Goal: Information Seeking & Learning: Learn about a topic

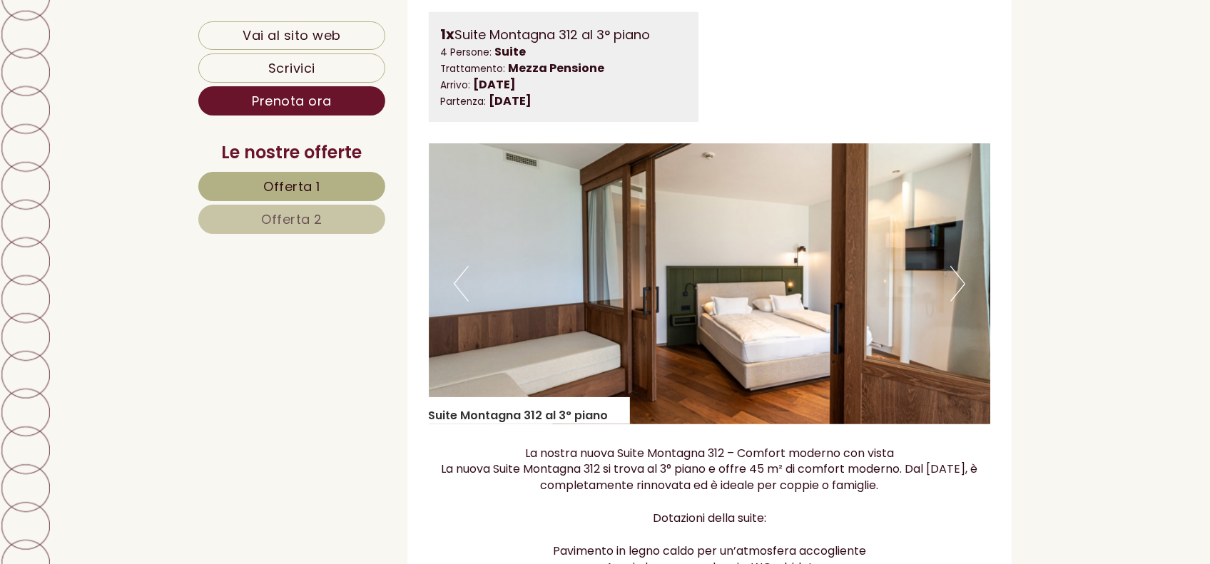
scroll to position [963, 0]
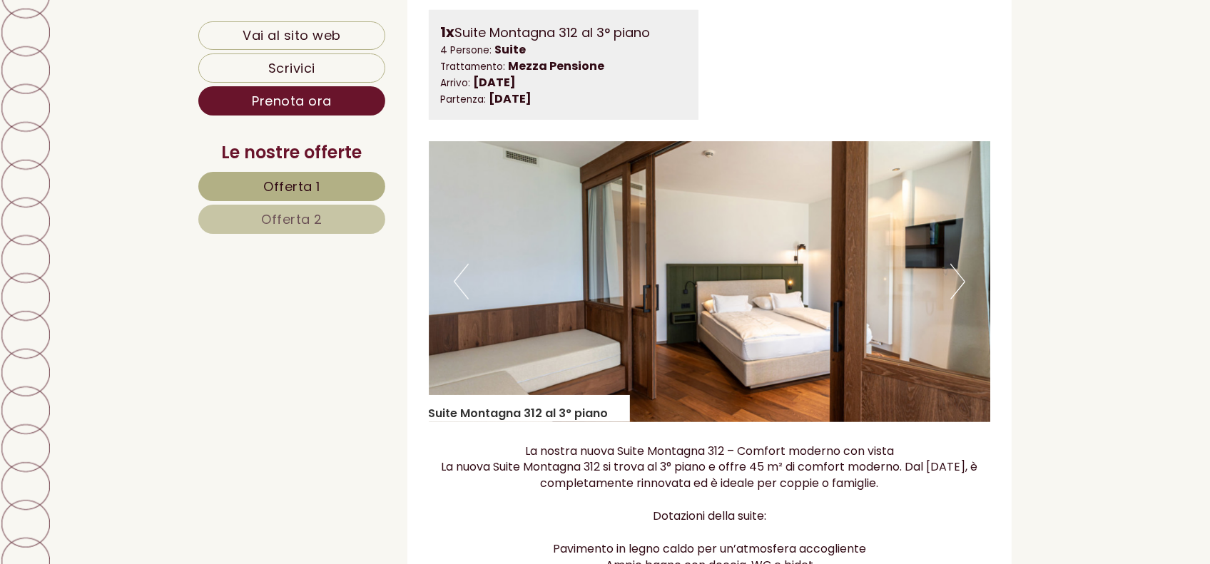
click at [962, 273] on button "Next" at bounding box center [958, 282] width 15 height 36
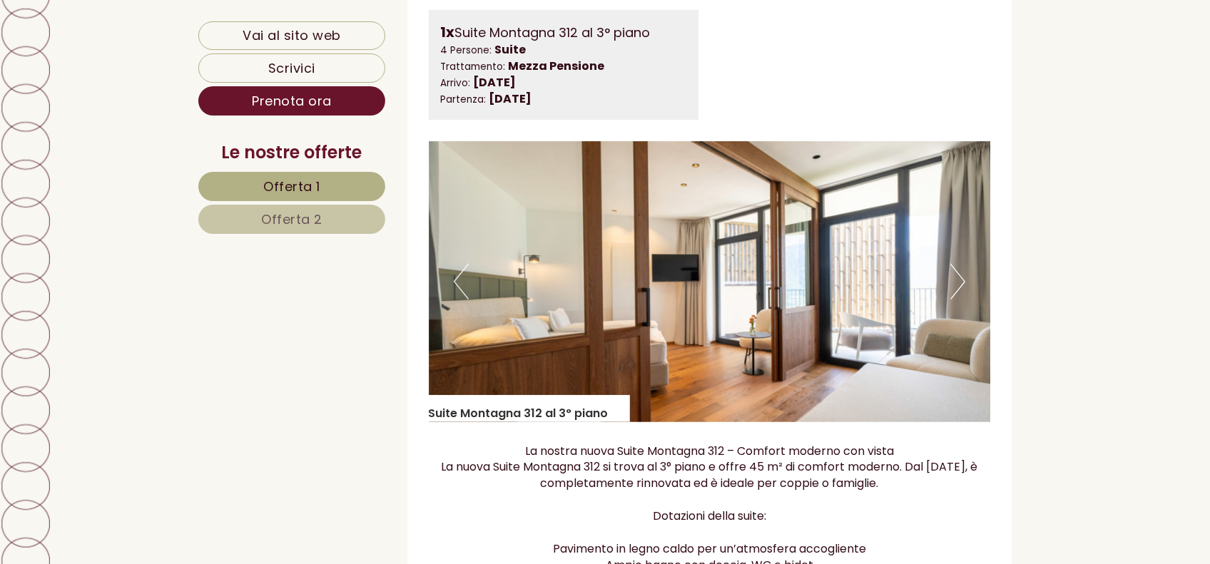
click at [959, 275] on button "Next" at bounding box center [958, 282] width 15 height 36
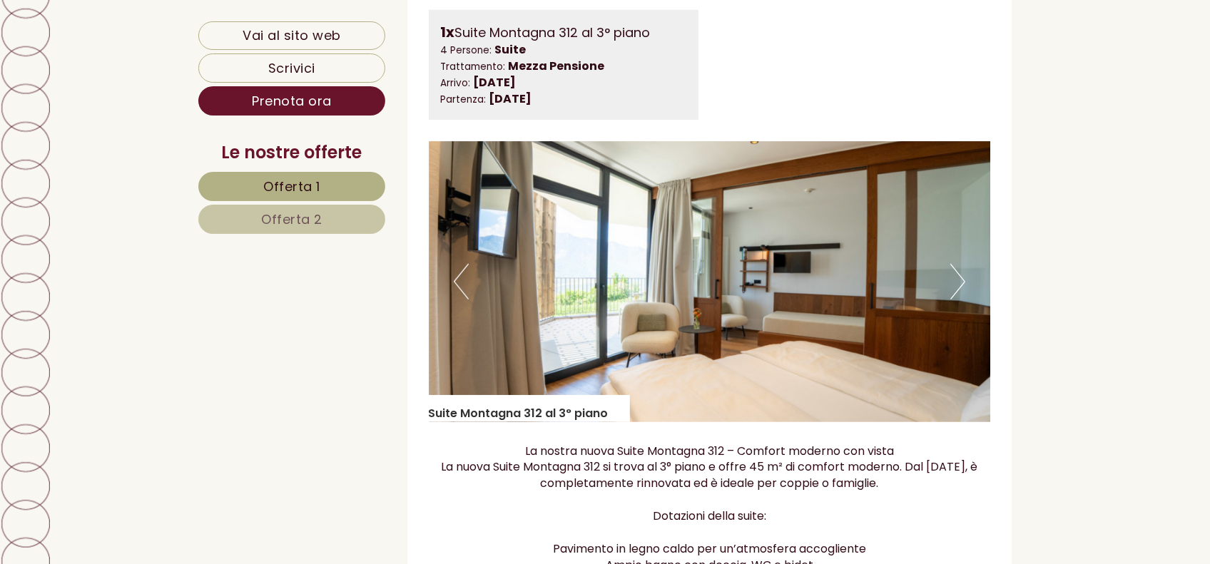
click at [959, 279] on button "Next" at bounding box center [958, 282] width 15 height 36
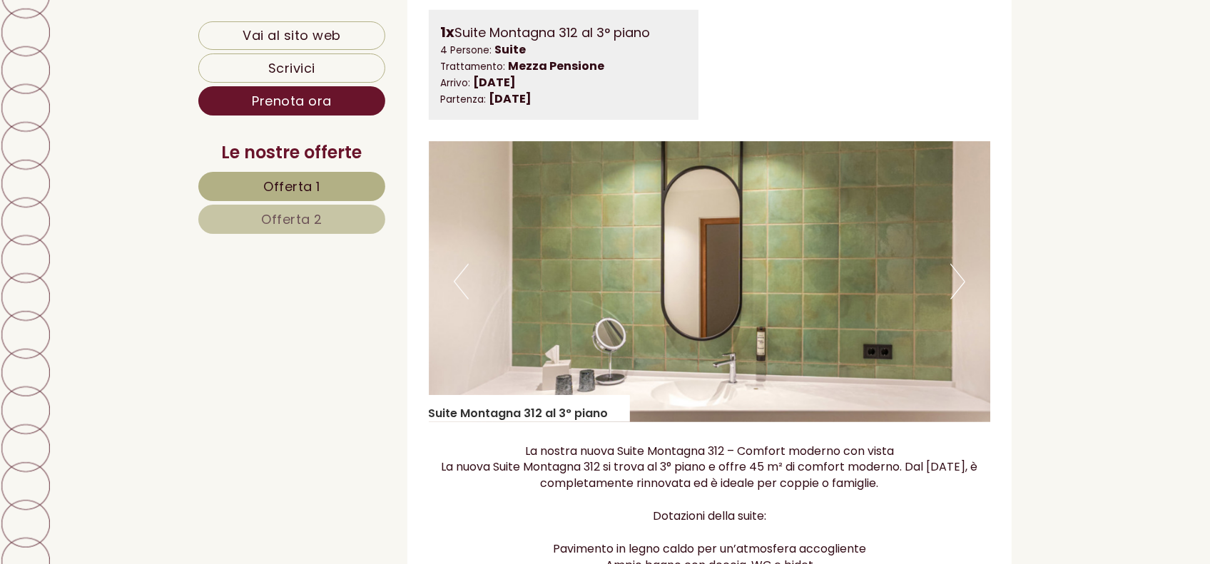
click at [959, 279] on button "Next" at bounding box center [958, 282] width 15 height 36
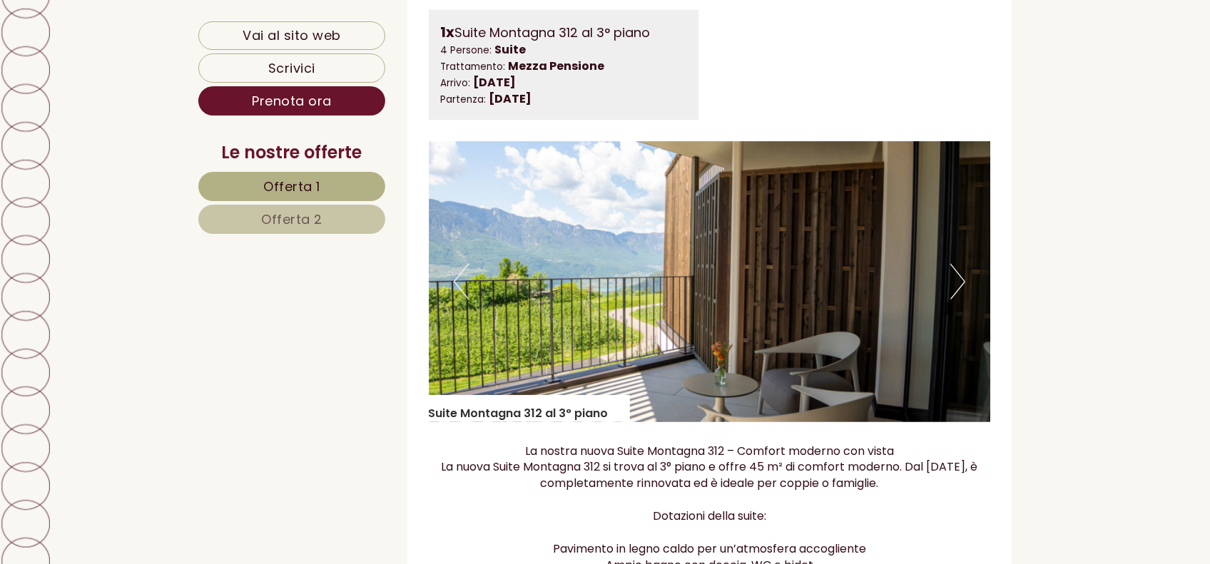
click at [959, 279] on button "Next" at bounding box center [958, 282] width 15 height 36
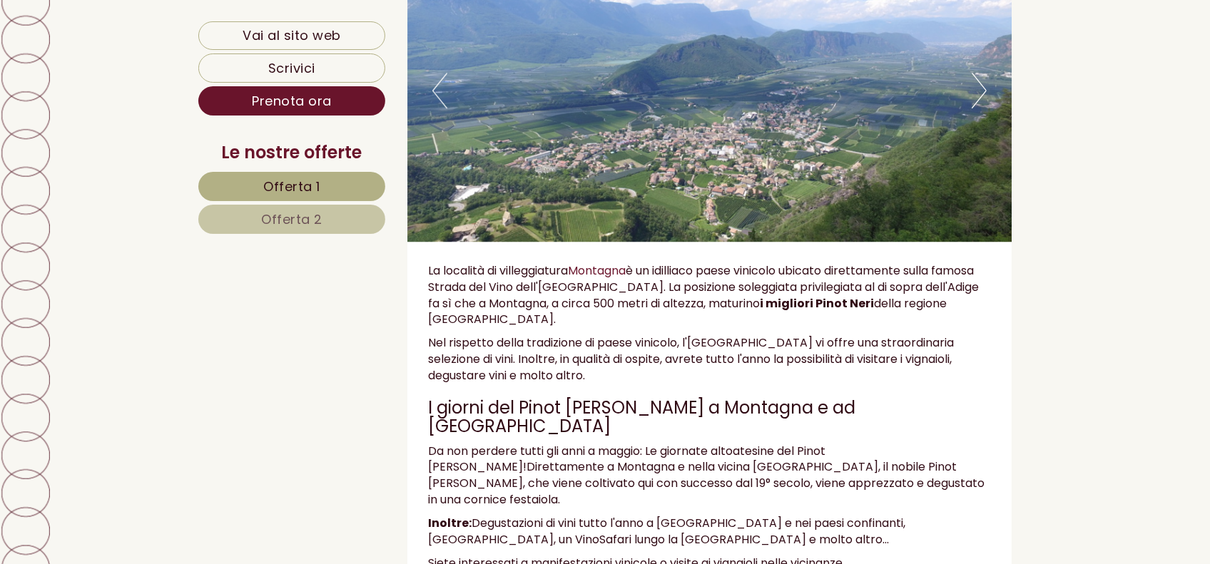
scroll to position [3707, 0]
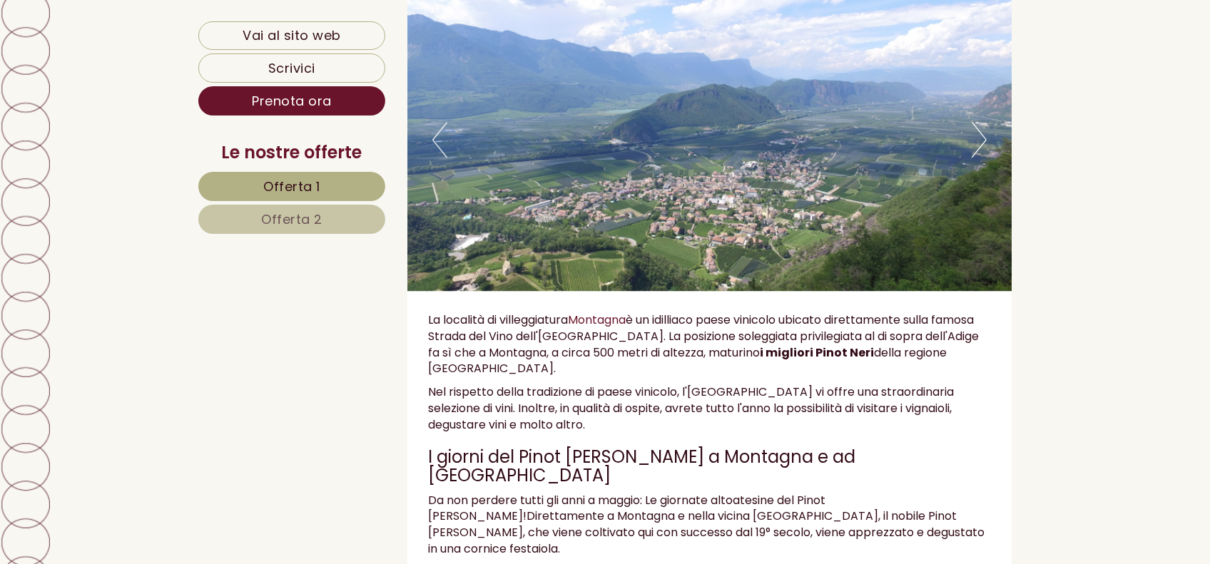
click at [979, 122] on button "Next" at bounding box center [979, 140] width 15 height 36
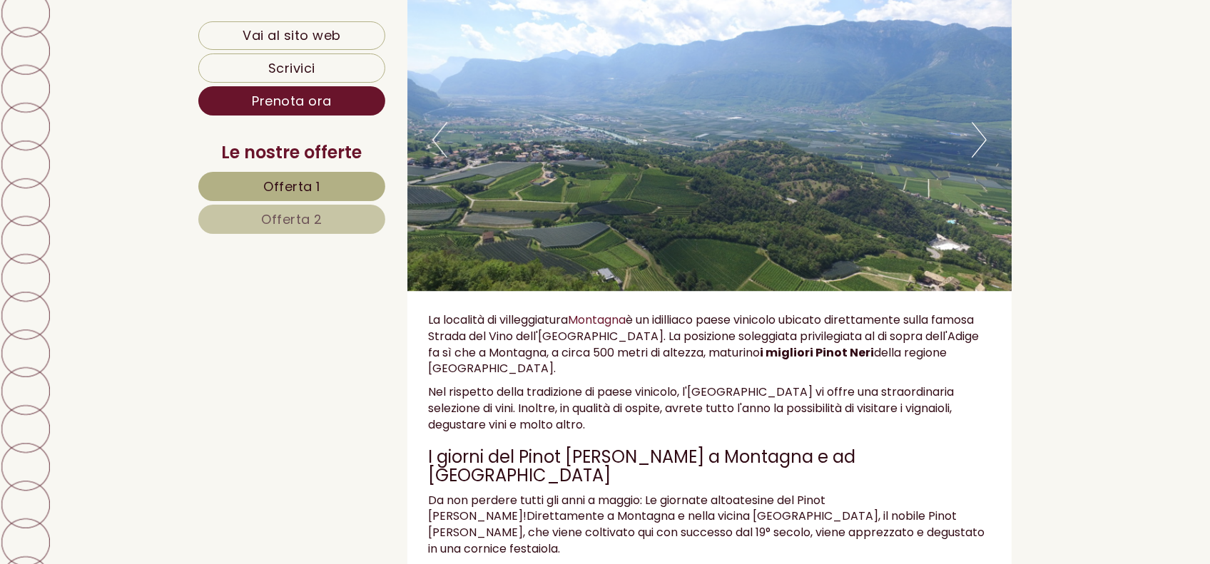
click at [980, 122] on button "Next" at bounding box center [979, 140] width 15 height 36
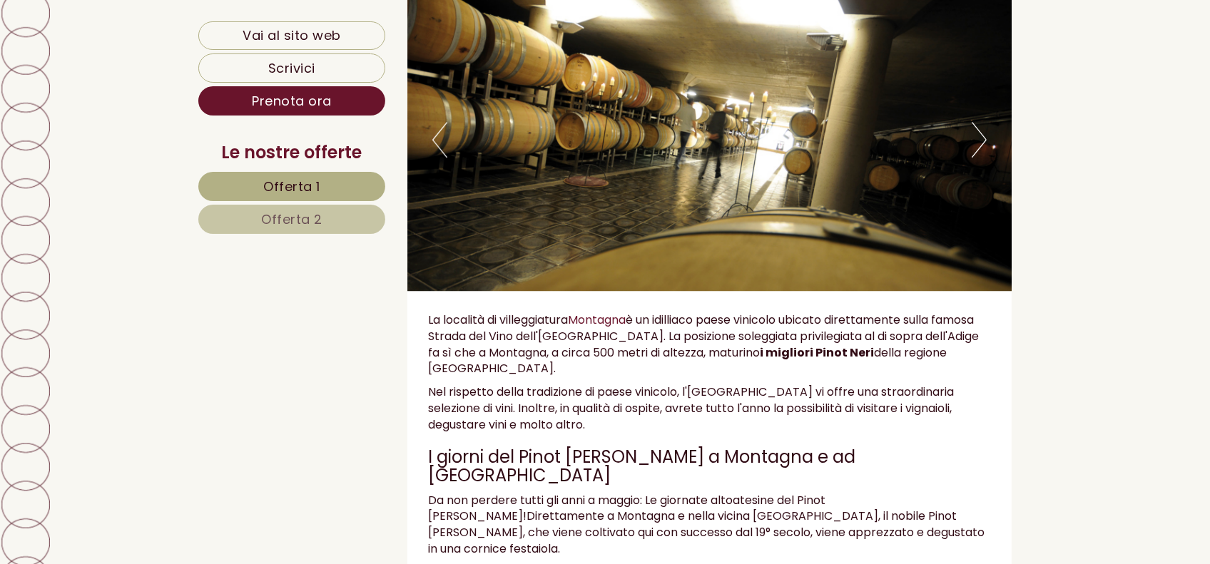
click at [981, 122] on button "Next" at bounding box center [979, 140] width 15 height 36
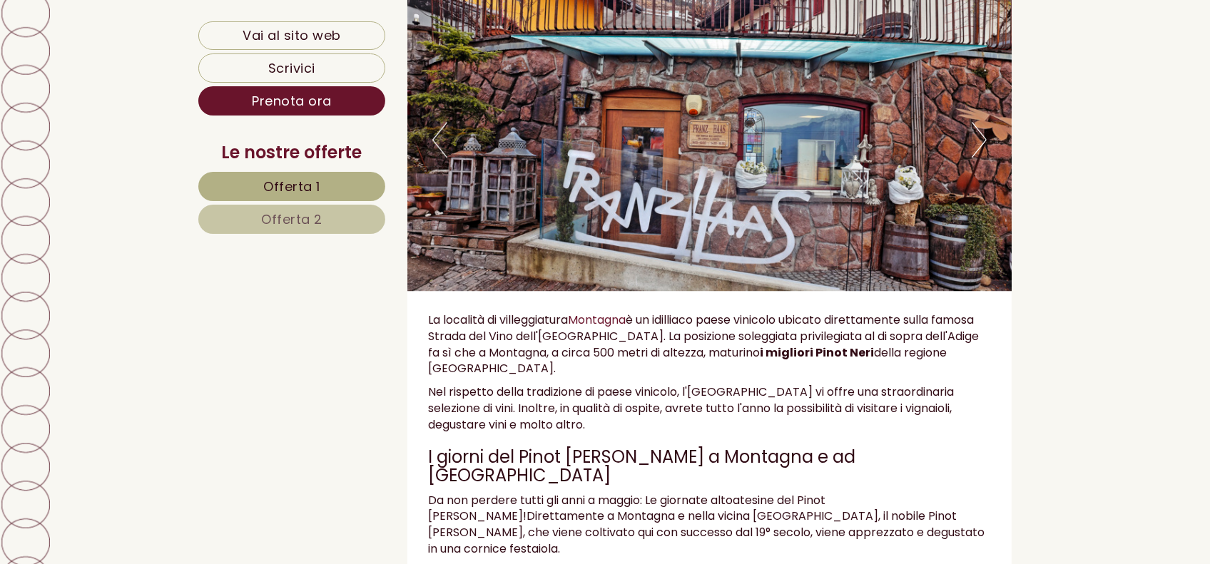
click at [982, 122] on button "Next" at bounding box center [979, 140] width 15 height 36
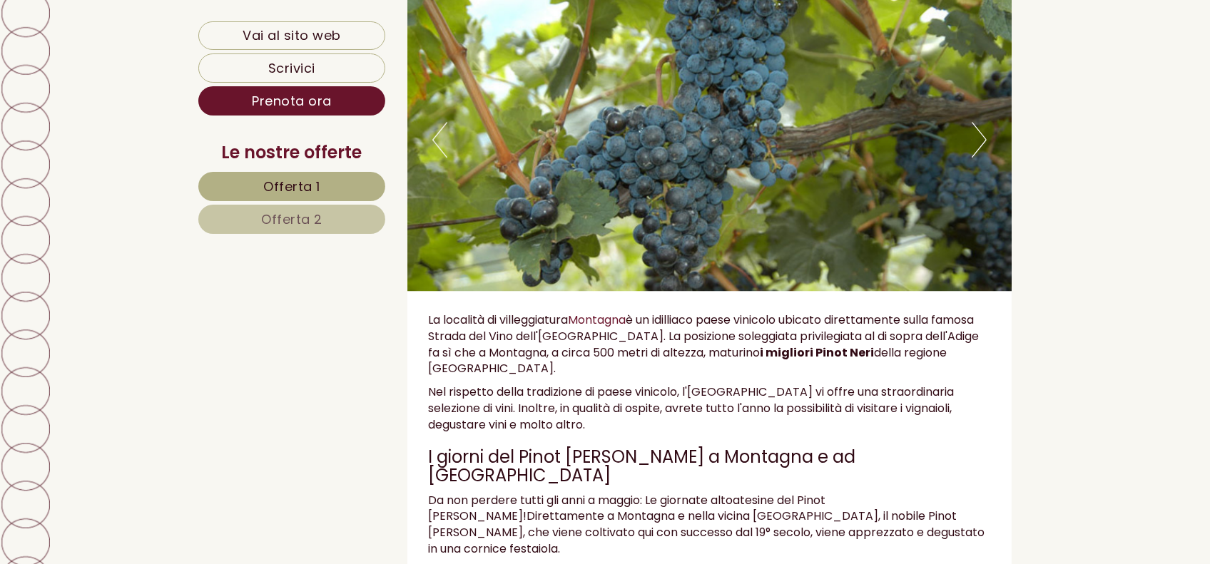
click at [983, 122] on button "Next" at bounding box center [979, 140] width 15 height 36
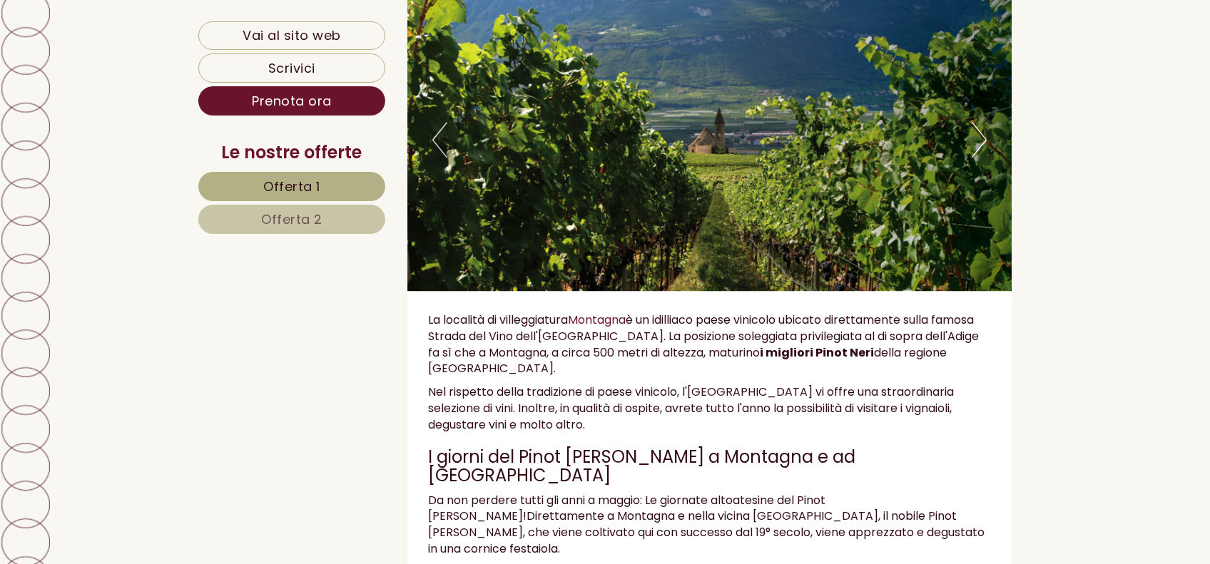
click at [983, 122] on button "Next" at bounding box center [979, 140] width 15 height 36
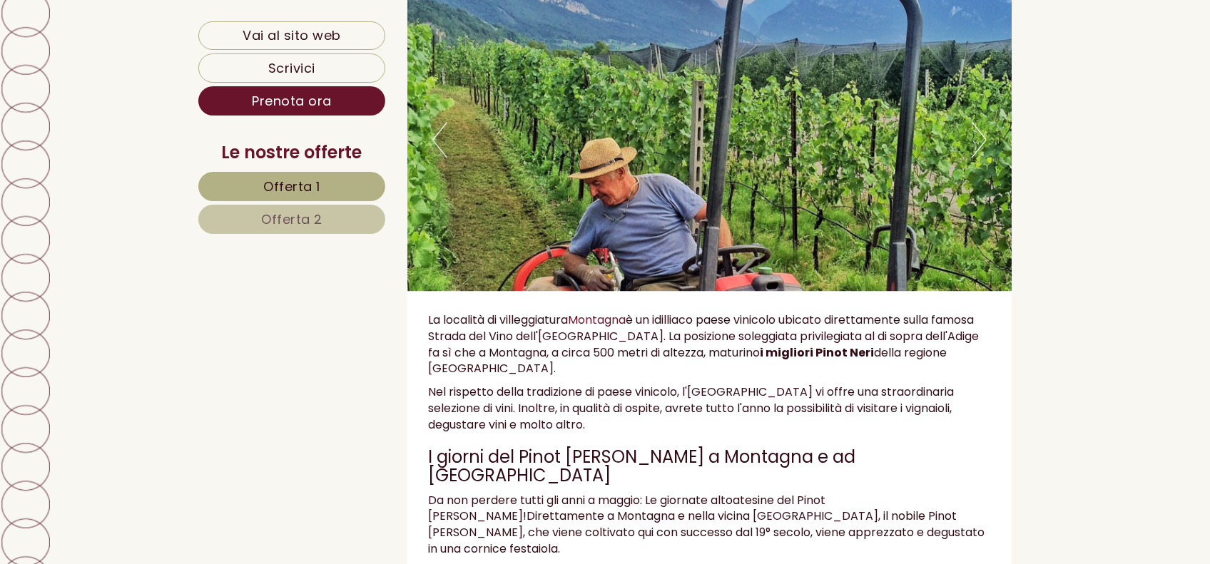
click at [983, 122] on button "Next" at bounding box center [979, 140] width 15 height 36
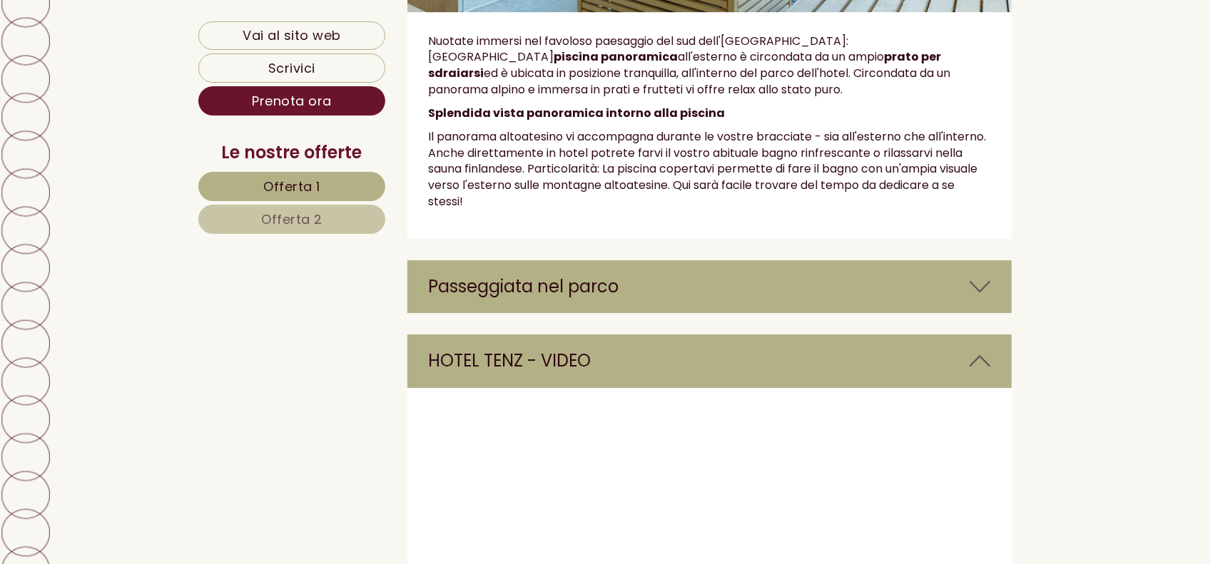
scroll to position [4711, 0]
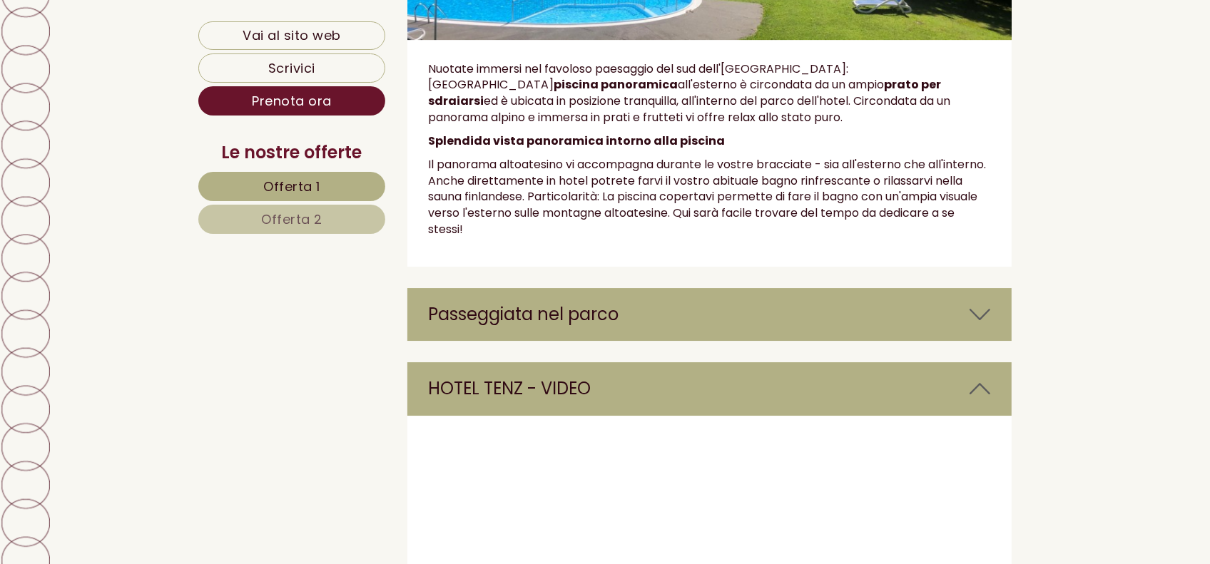
click at [979, 303] on icon at bounding box center [980, 315] width 21 height 24
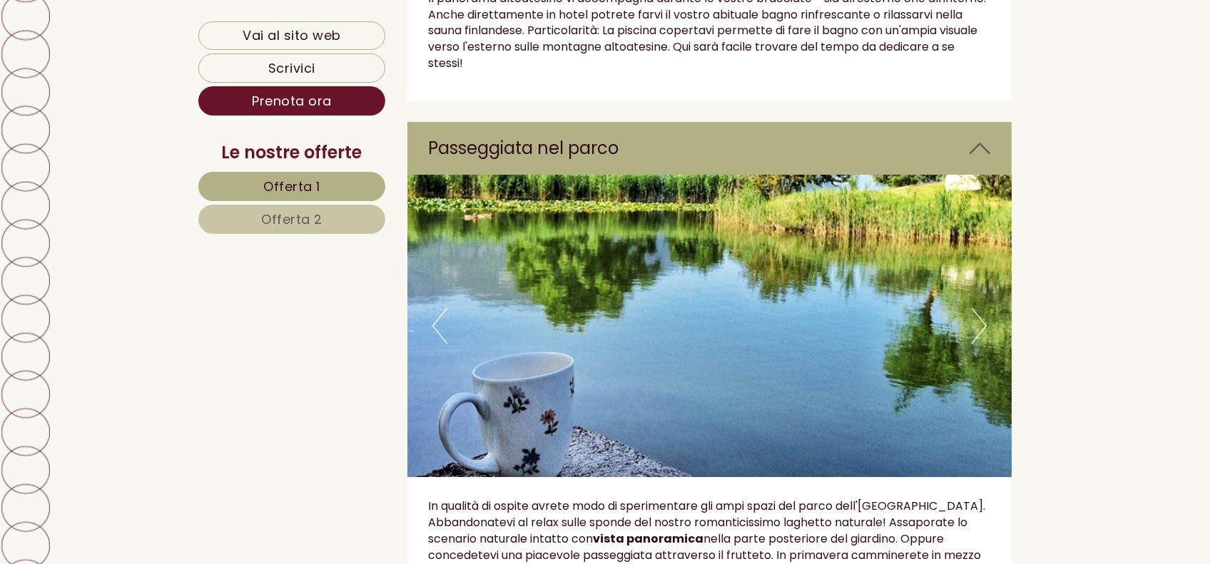
scroll to position [4892, 0]
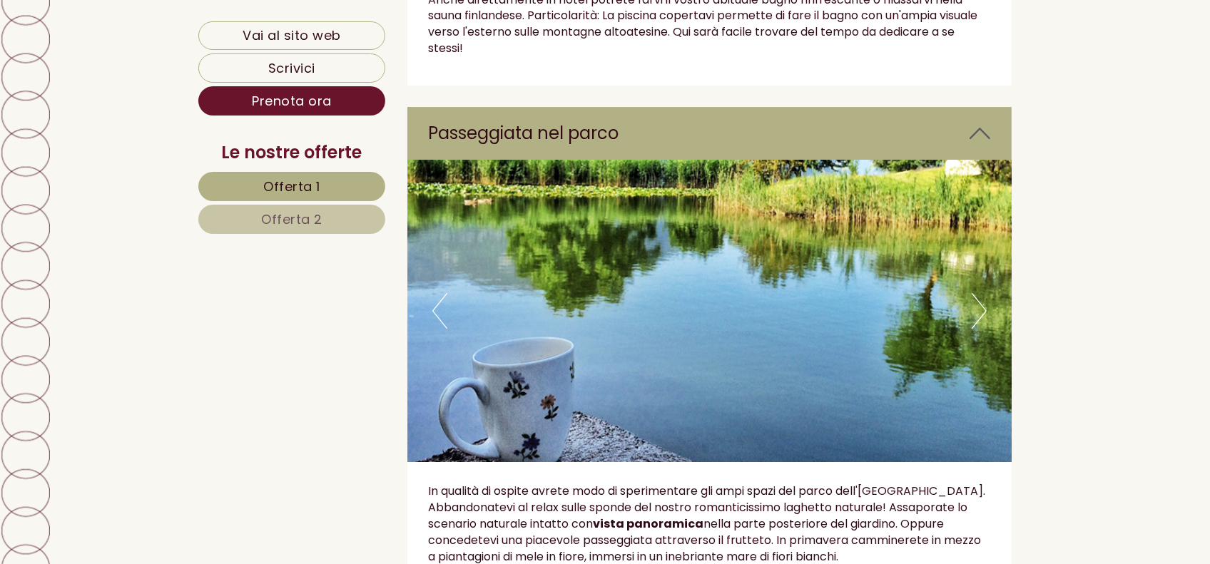
click at [983, 293] on button "Next" at bounding box center [979, 311] width 15 height 36
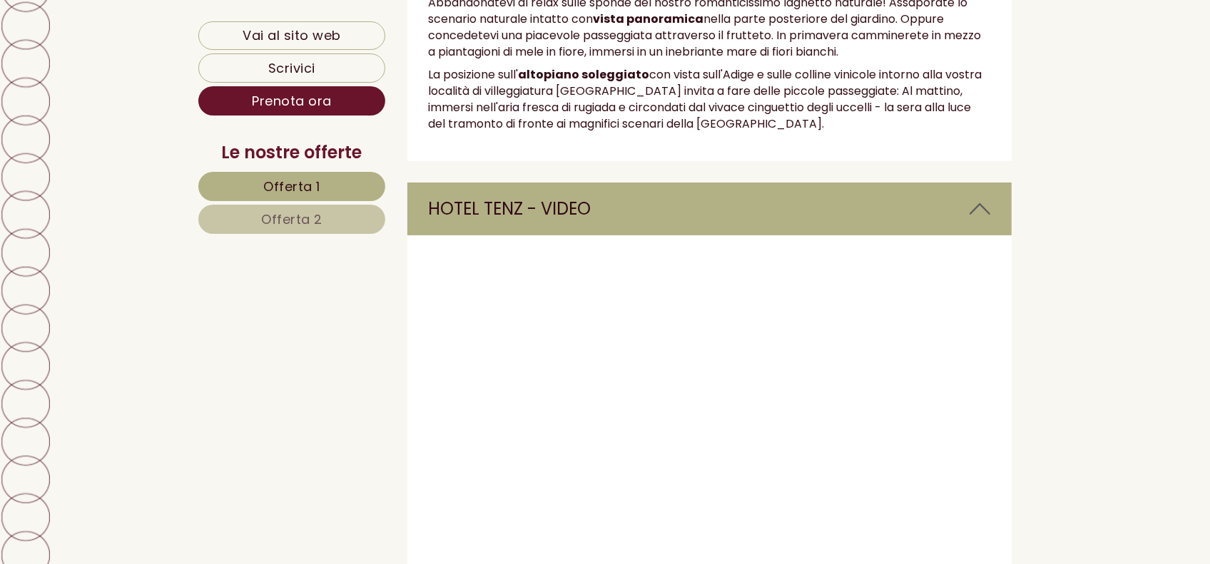
scroll to position [5398, 0]
click at [312, 214] on span "Offerta 2" at bounding box center [291, 220] width 61 height 18
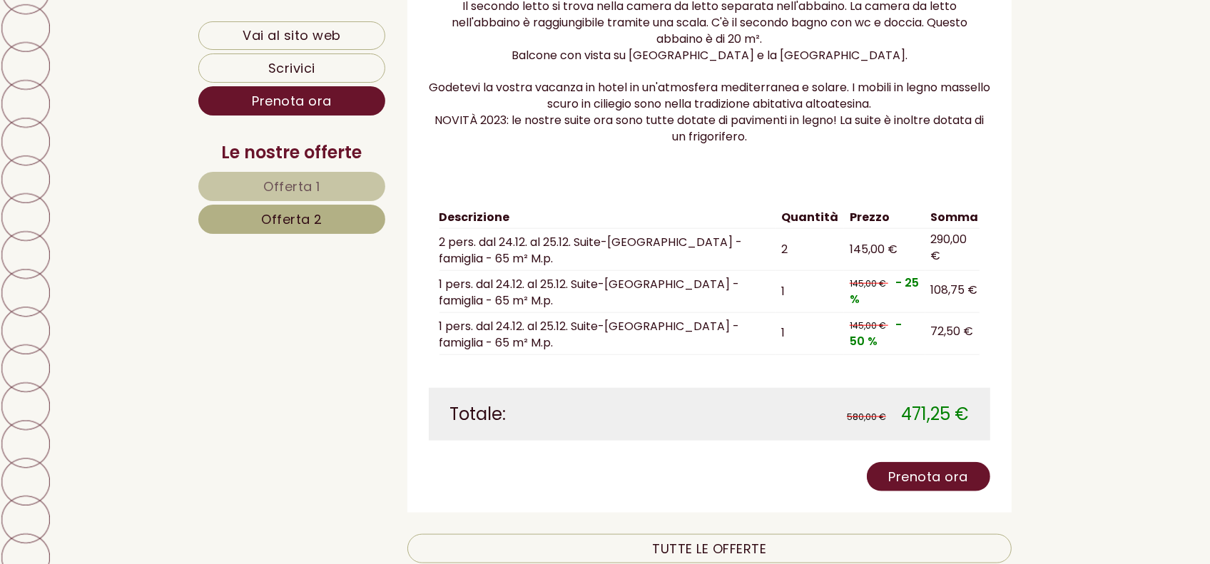
click at [298, 186] on span "Offerta 1" at bounding box center [291, 187] width 57 height 18
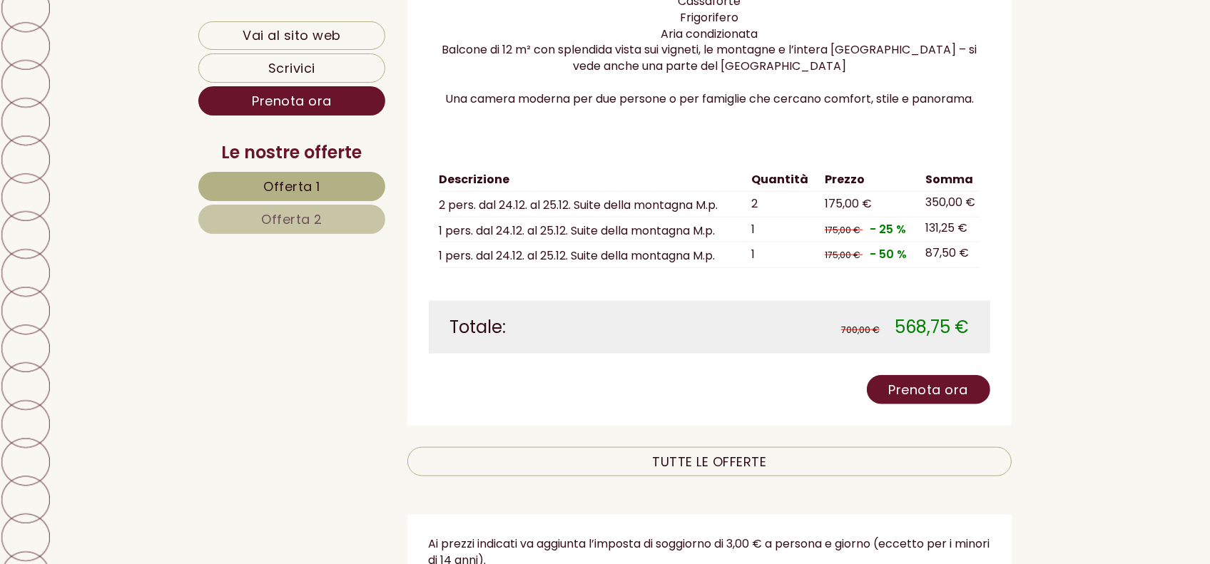
scroll to position [1593, 0]
click at [315, 226] on span "Offerta 2" at bounding box center [291, 220] width 61 height 18
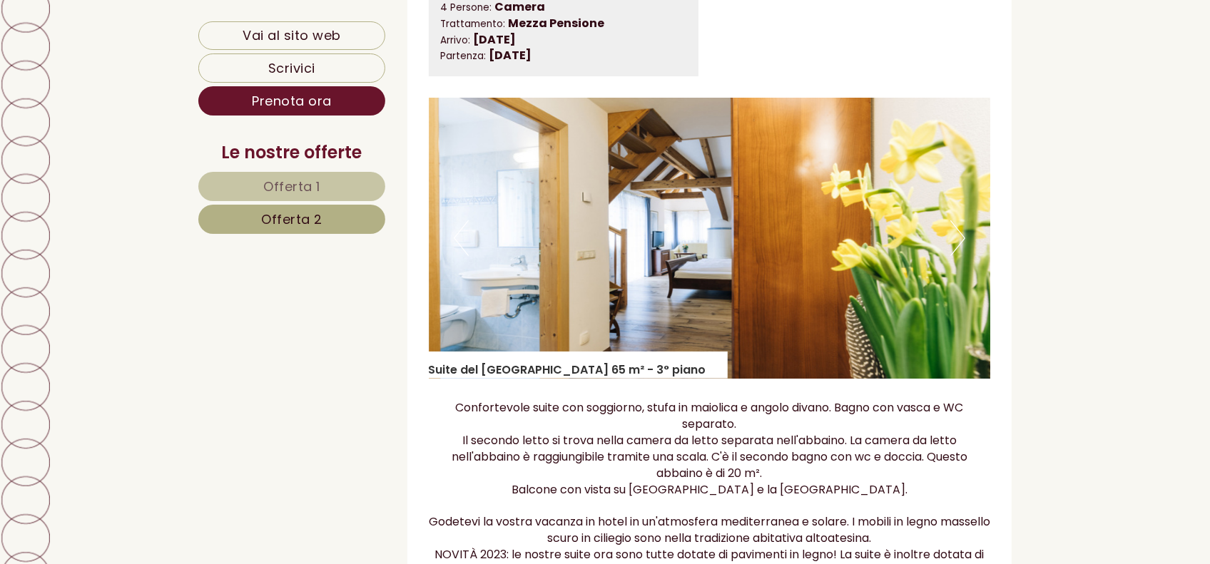
scroll to position [1033, 0]
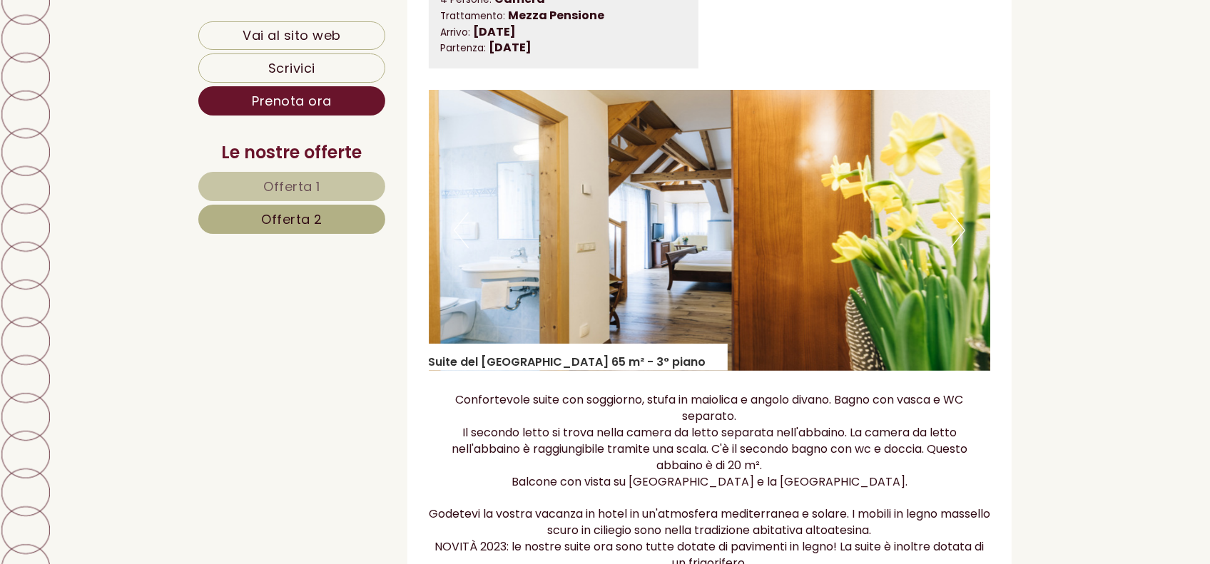
click at [964, 228] on button "Next" at bounding box center [958, 231] width 15 height 36
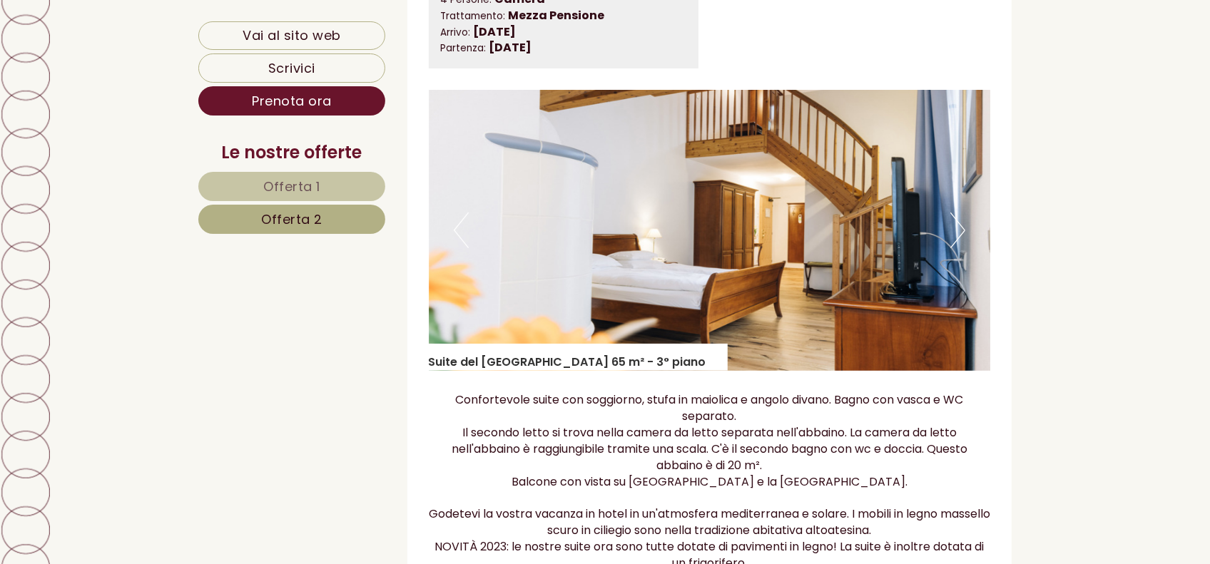
click at [958, 230] on button "Next" at bounding box center [958, 231] width 15 height 36
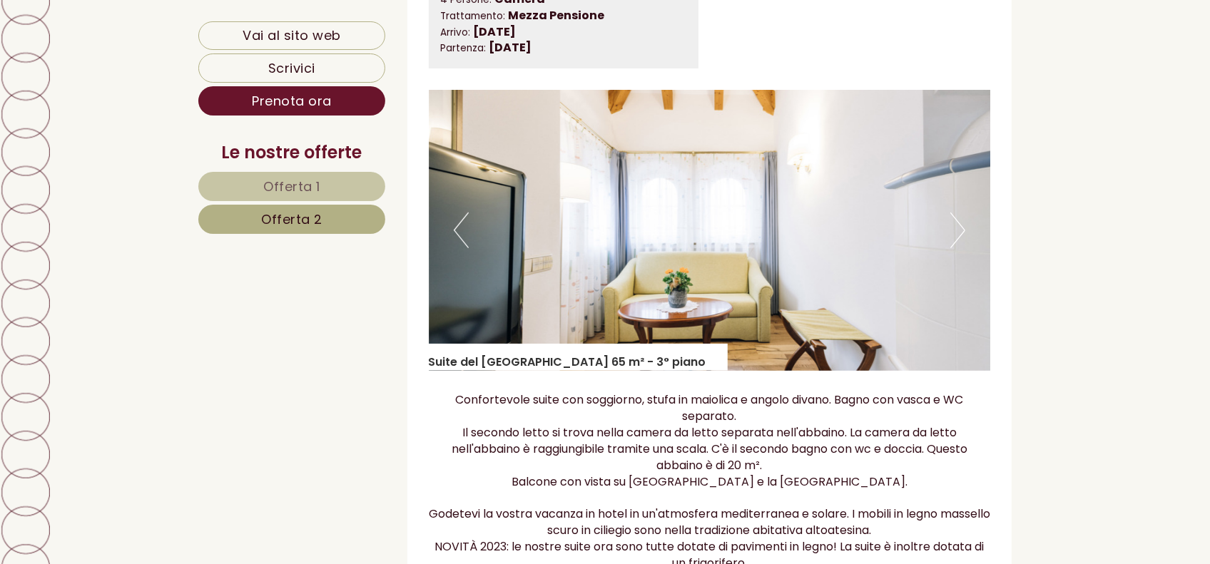
click at [961, 230] on button "Next" at bounding box center [958, 231] width 15 height 36
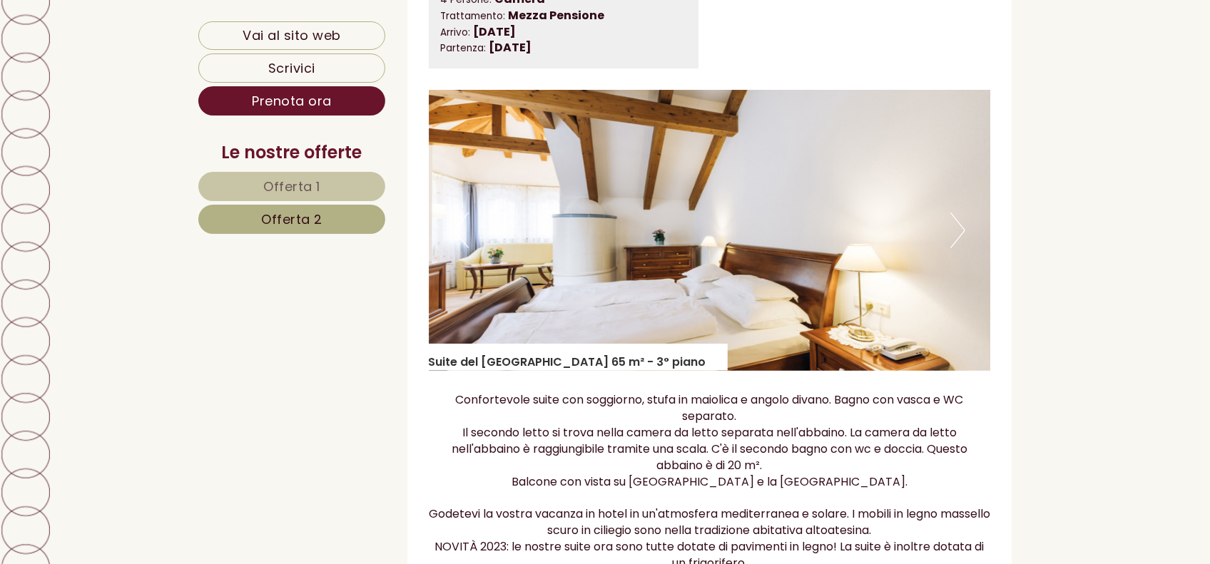
click at [961, 230] on button "Next" at bounding box center [958, 231] width 15 height 36
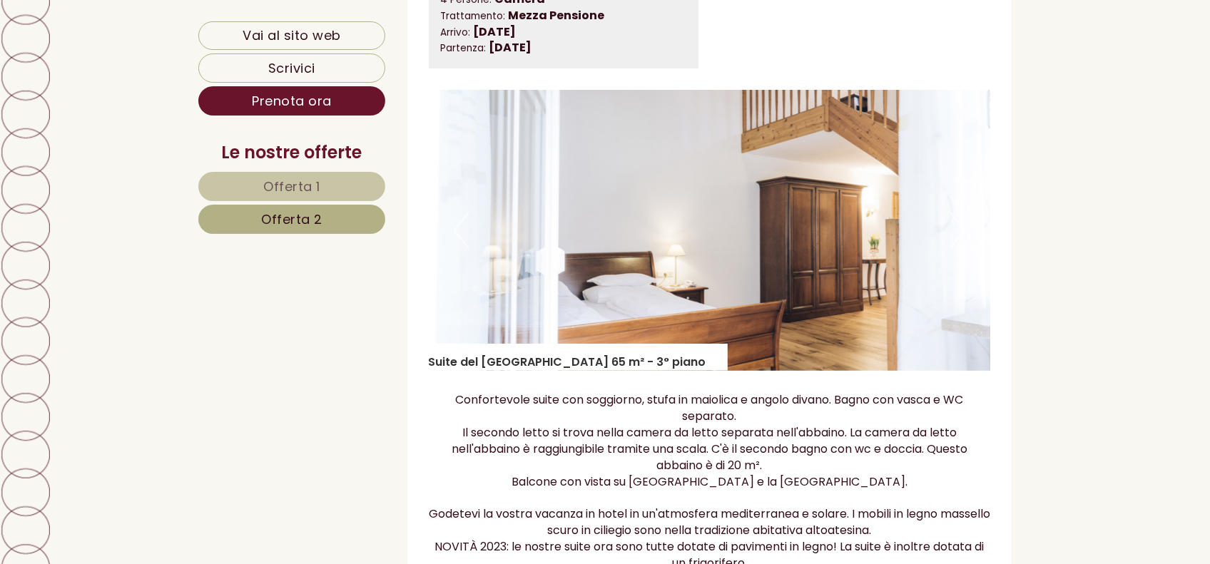
click at [961, 230] on button "Next" at bounding box center [958, 231] width 15 height 36
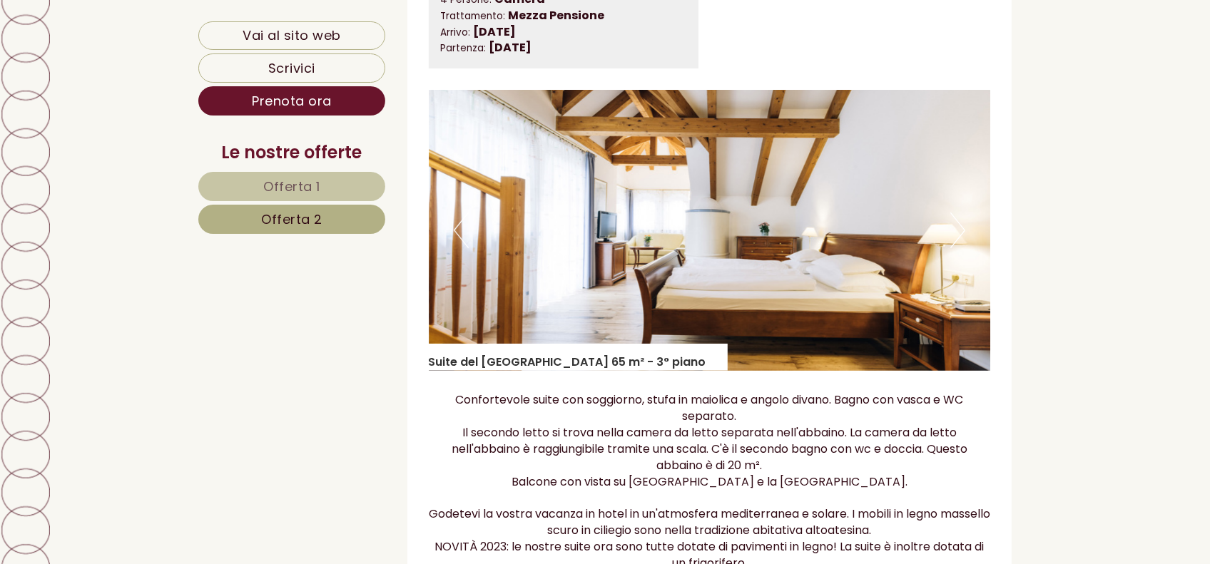
click at [961, 234] on button "Next" at bounding box center [958, 231] width 15 height 36
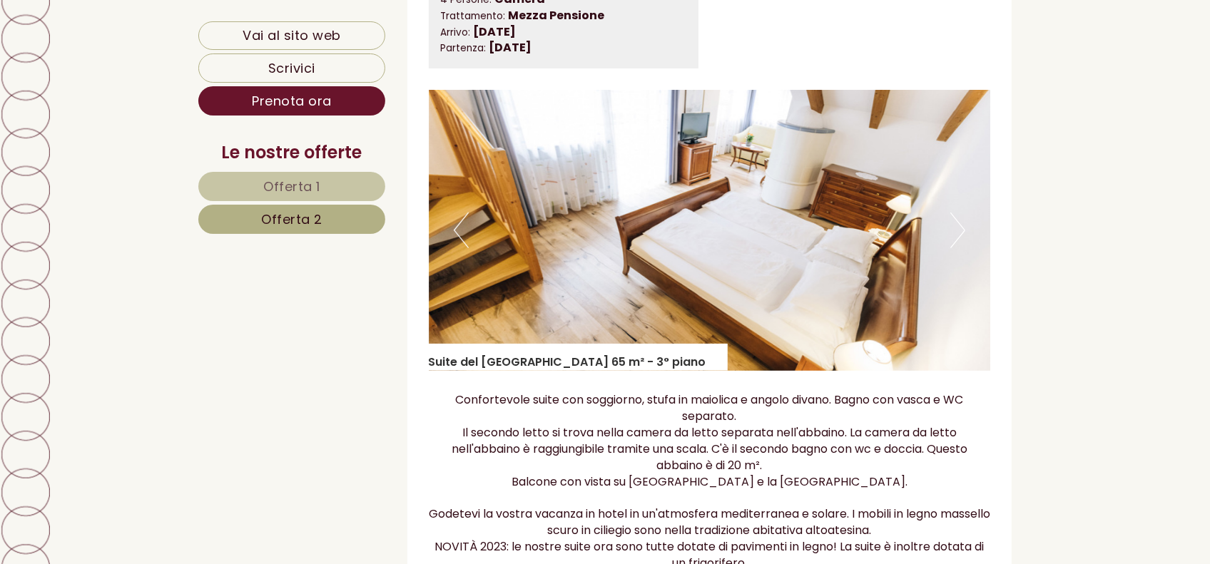
click at [956, 231] on button "Next" at bounding box center [958, 231] width 15 height 36
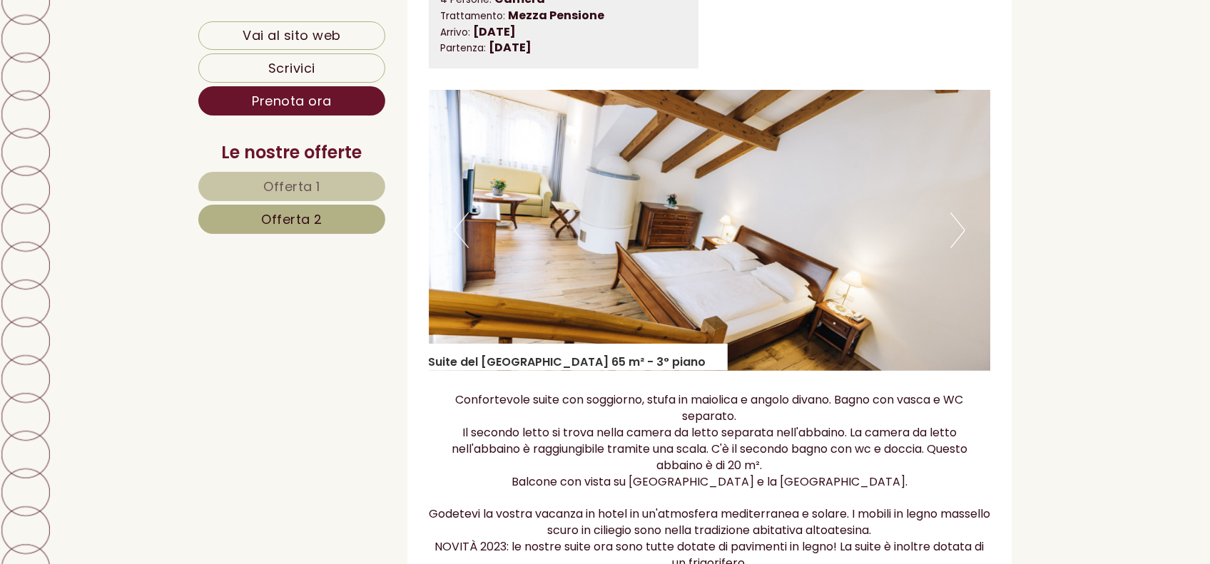
click at [956, 231] on button "Next" at bounding box center [958, 231] width 15 height 36
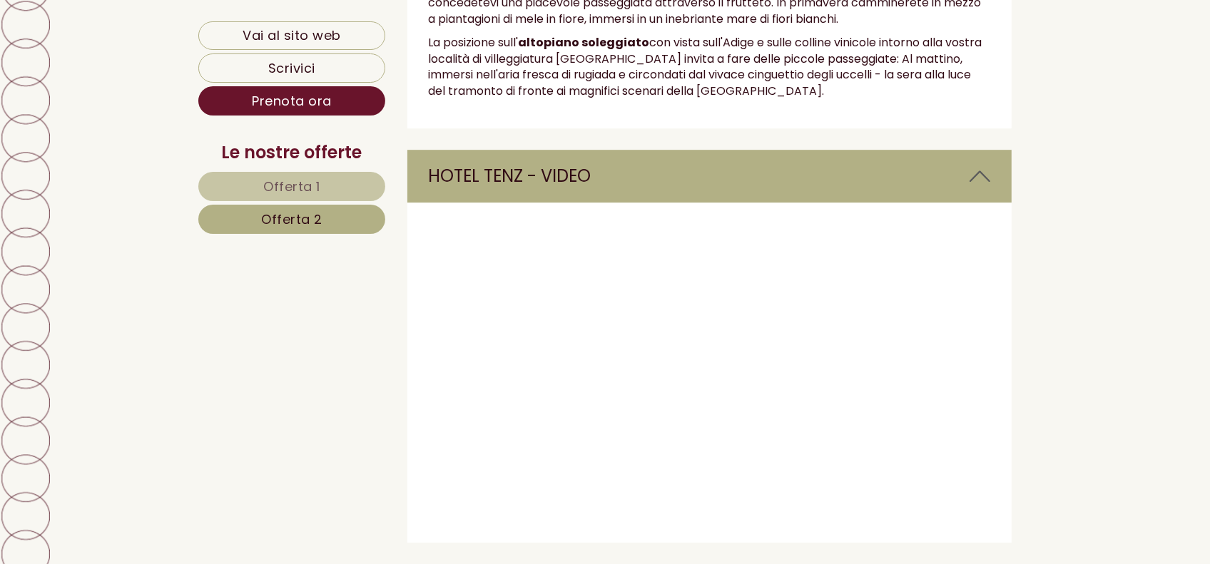
scroll to position [4218, 0]
